Goal: Information Seeking & Learning: Compare options

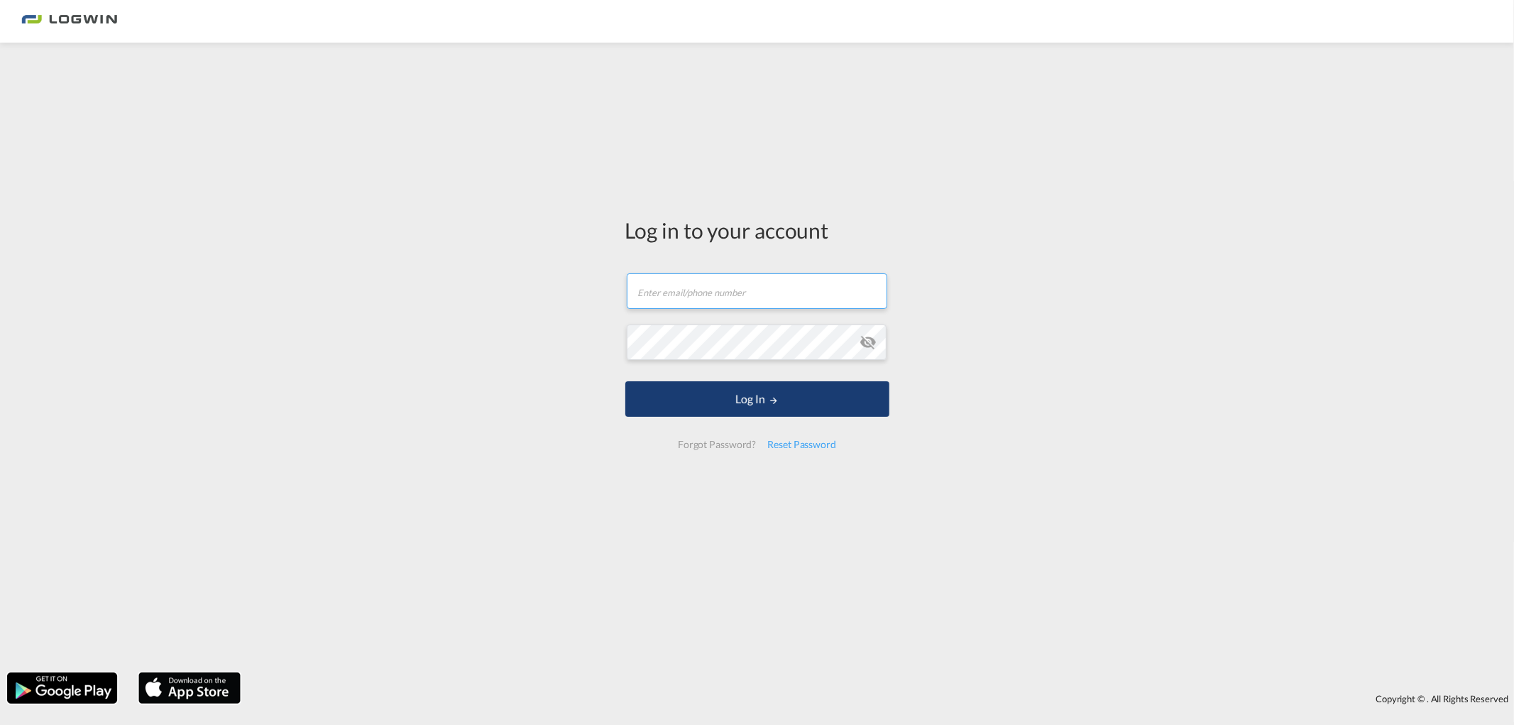
type input "[PERSON_NAME][EMAIL_ADDRESS][DOMAIN_NAME]"
click at [757, 410] on button "Log In" at bounding box center [757, 398] width 264 height 35
